Goal: Task Accomplishment & Management: Use online tool/utility

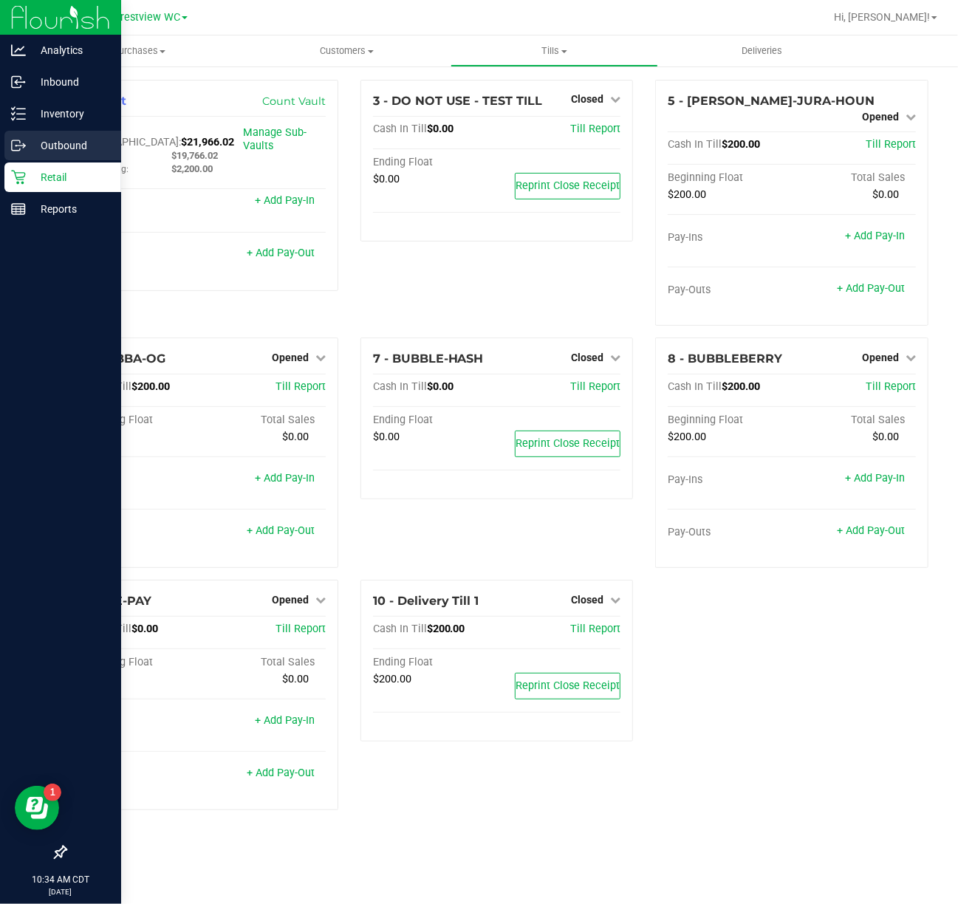
click at [72, 148] on p "Outbound" at bounding box center [70, 146] width 89 height 18
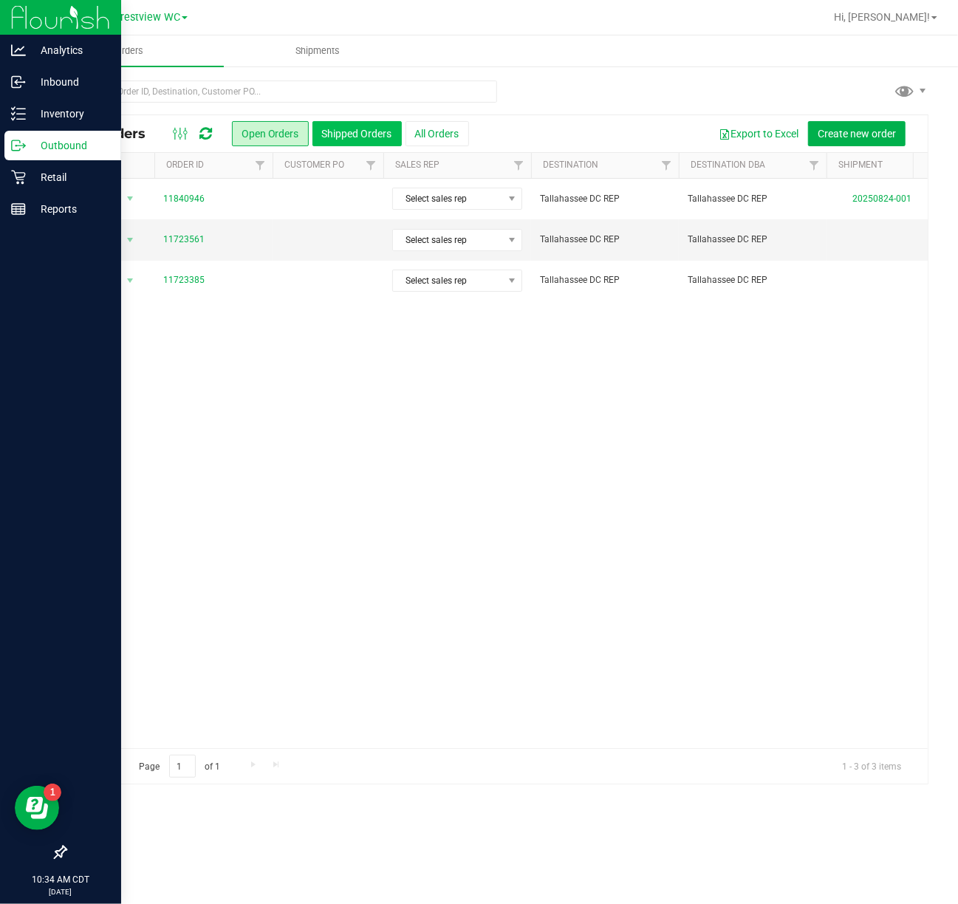
click at [358, 134] on button "Shipped Orders" at bounding box center [356, 133] width 89 height 25
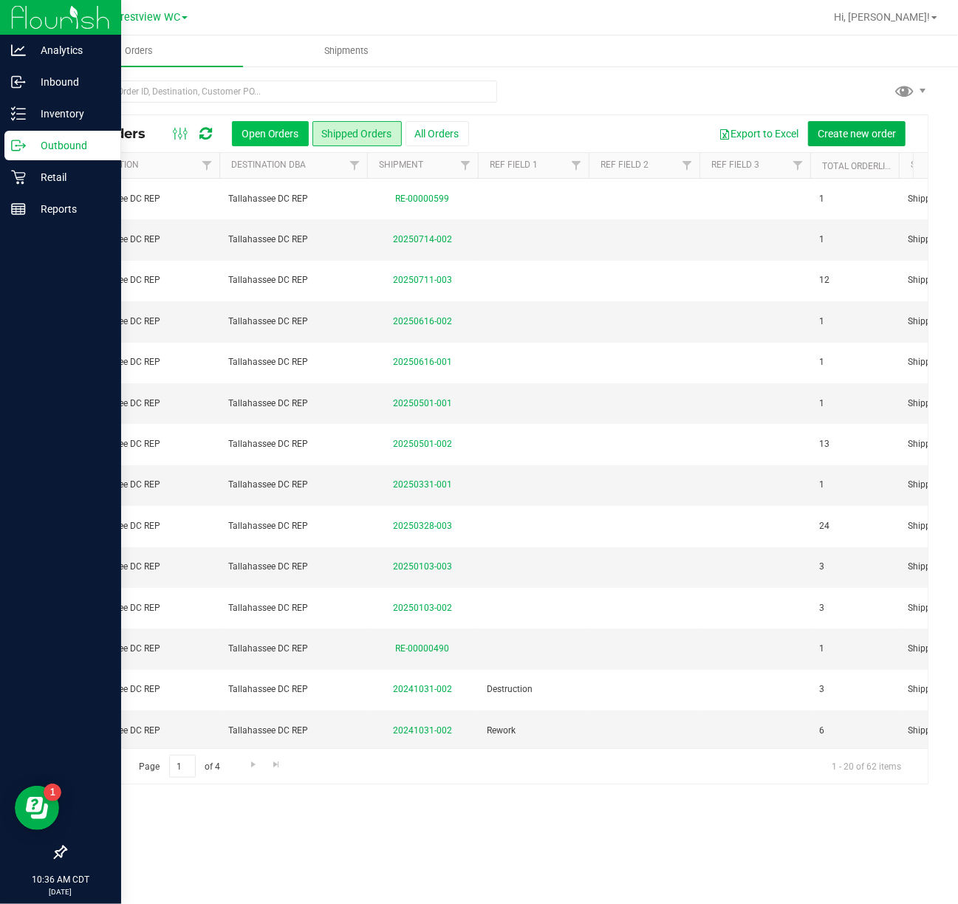
click at [287, 134] on button "Open Orders" at bounding box center [270, 133] width 77 height 25
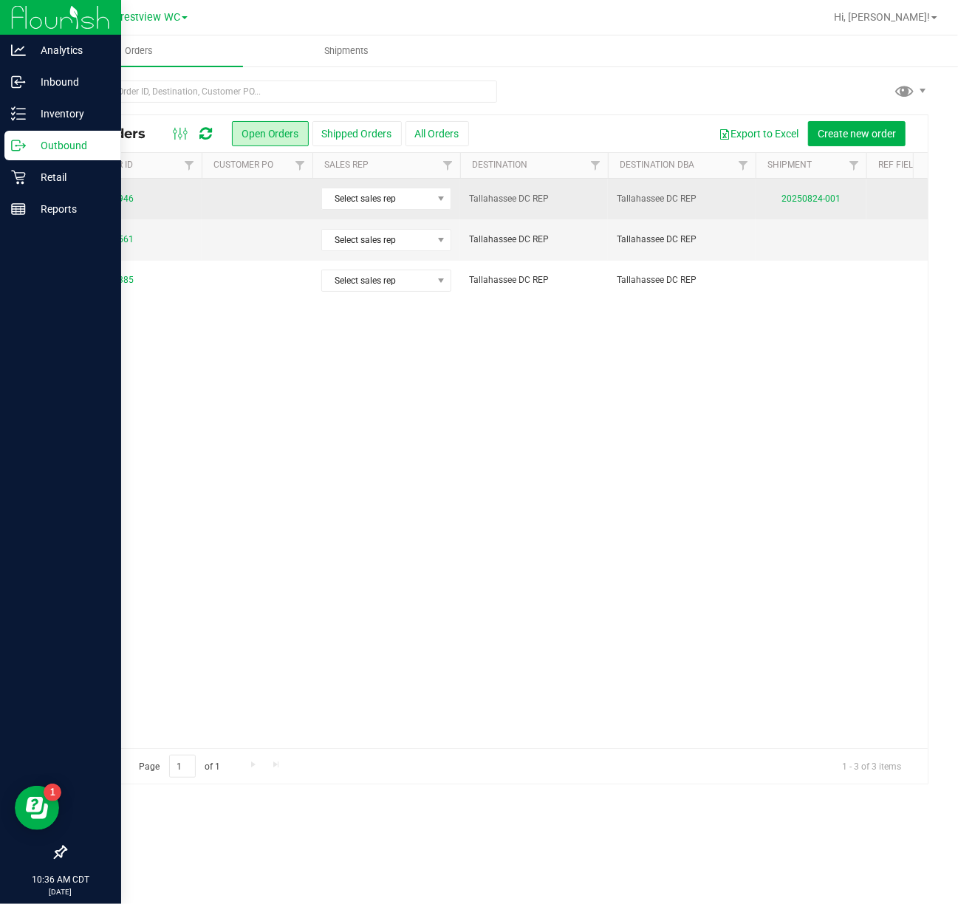
click at [802, 208] on td "20250824-001" at bounding box center [811, 199] width 111 height 41
click at [826, 199] on link "20250824-001" at bounding box center [811, 199] width 59 height 10
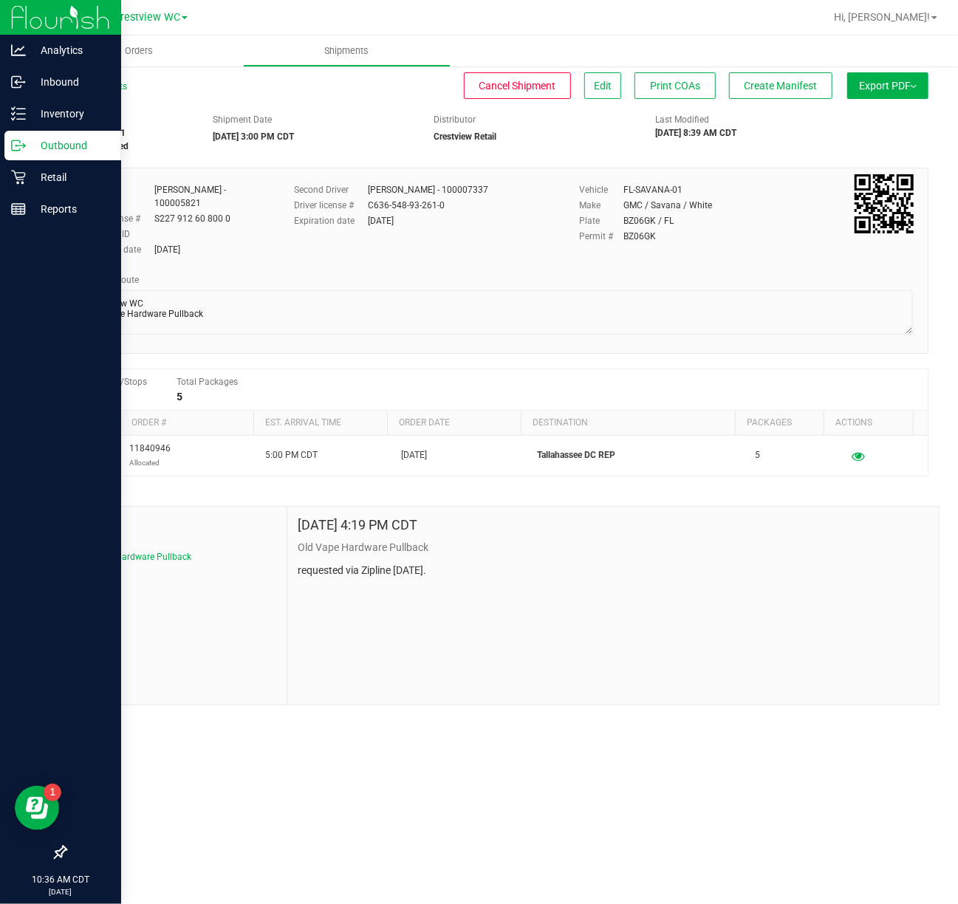
click at [866, 80] on button "Export PDF" at bounding box center [887, 85] width 81 height 27
click at [880, 125] on li "Manifest by Package ID" at bounding box center [883, 118] width 149 height 22
